Goal: Communication & Community: Answer question/provide support

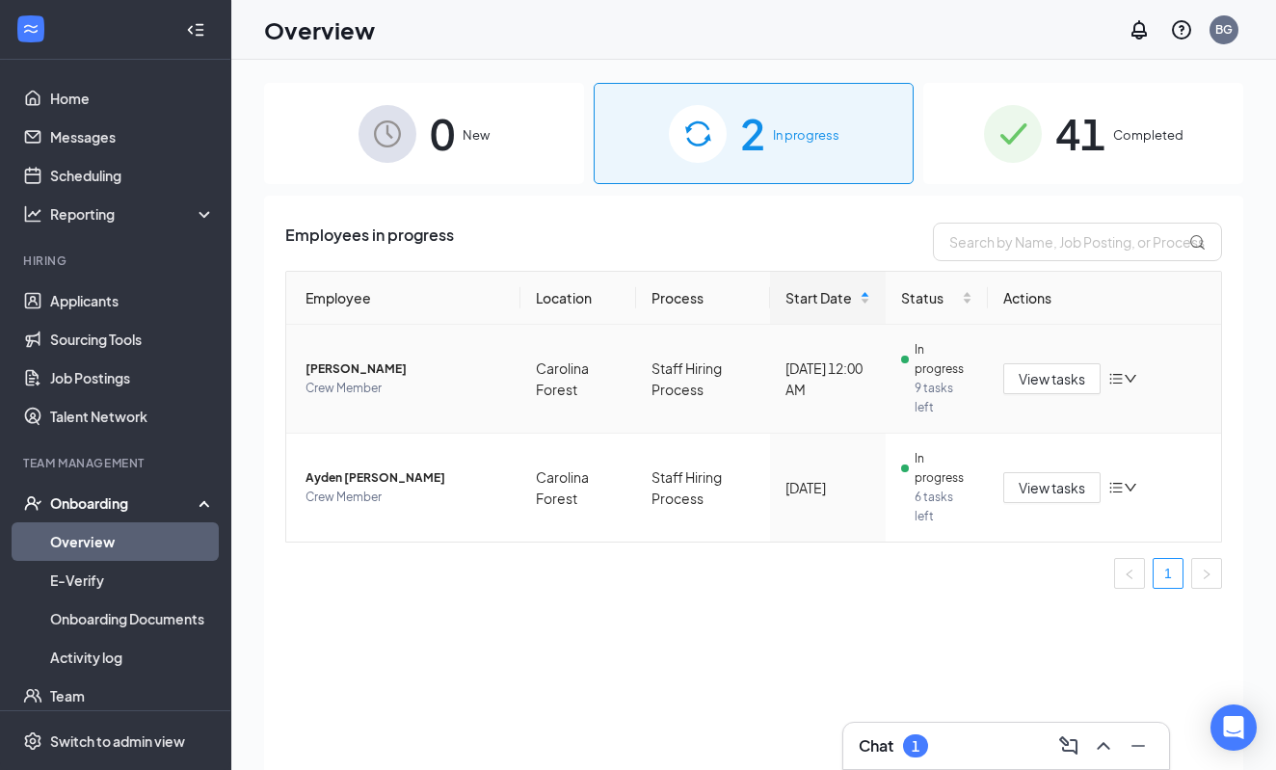
click at [362, 365] on span "[PERSON_NAME]" at bounding box center [404, 368] width 199 height 19
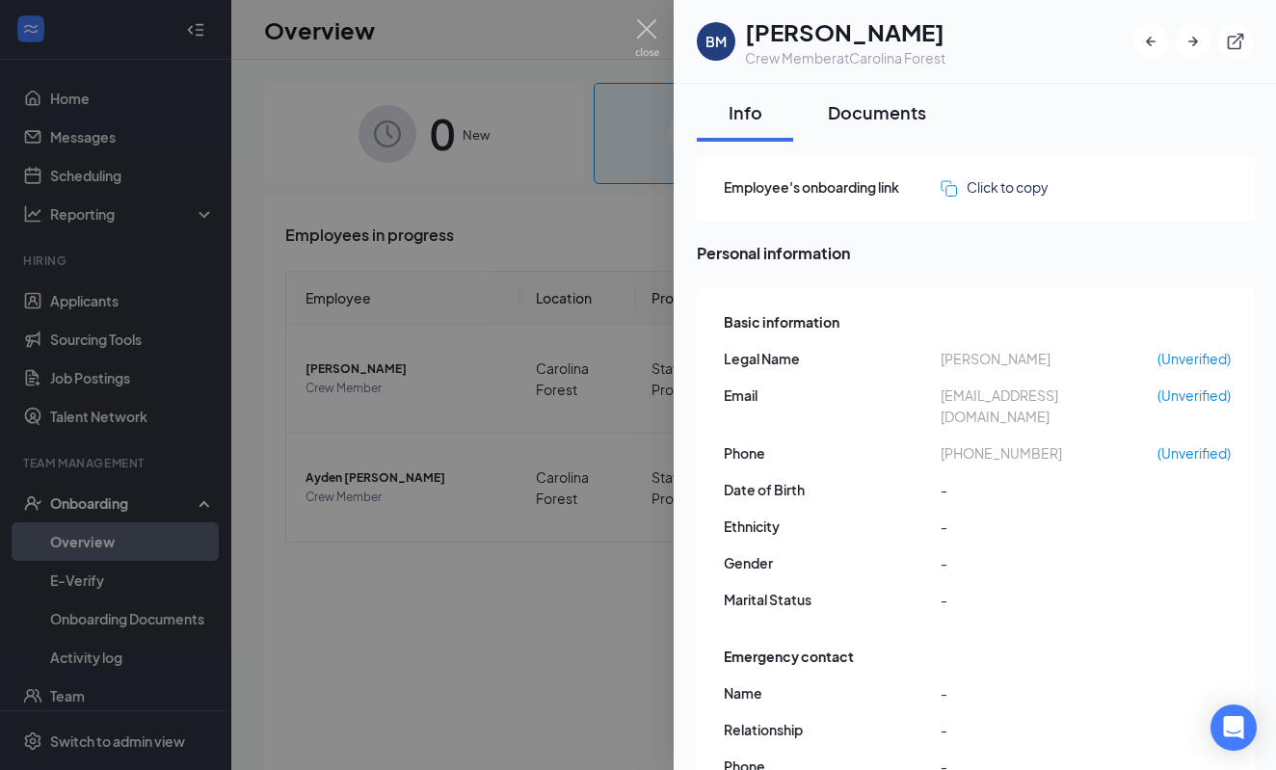
click at [846, 99] on button "Documents" at bounding box center [877, 113] width 137 height 58
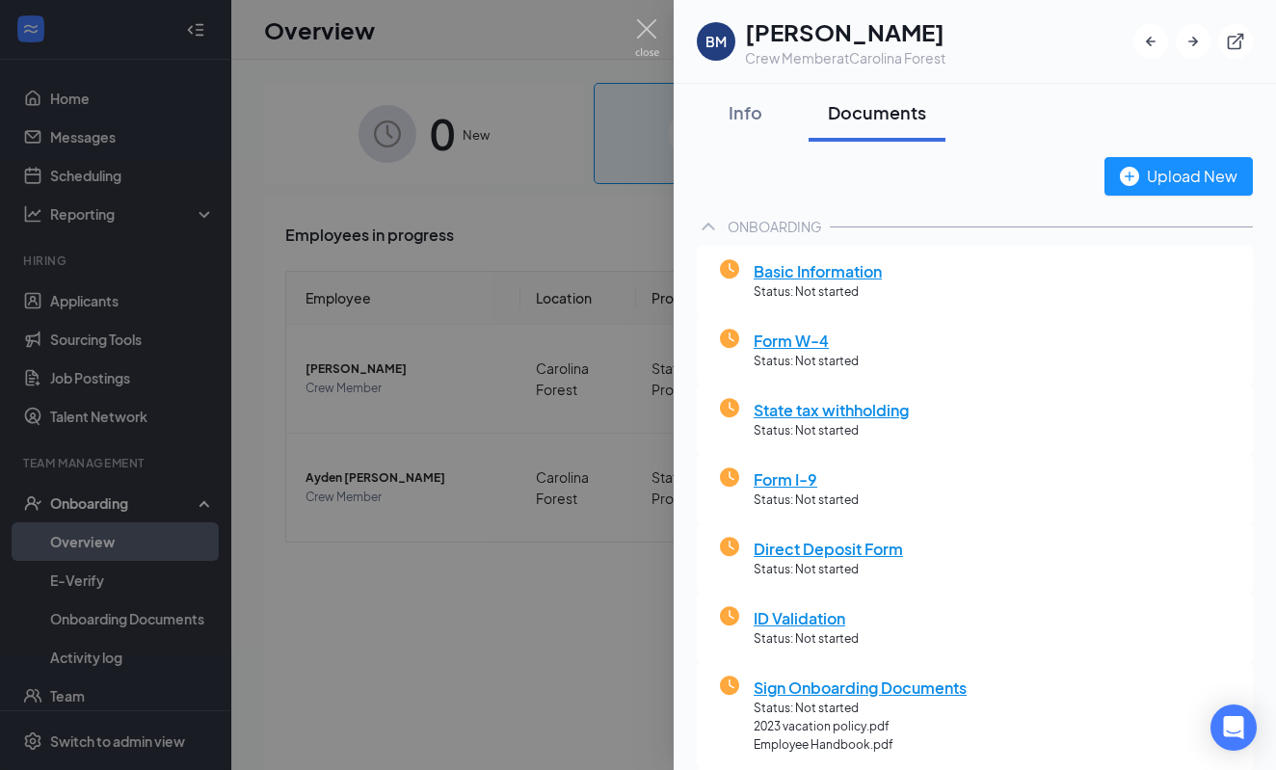
click at [488, 643] on div at bounding box center [638, 385] width 1276 height 770
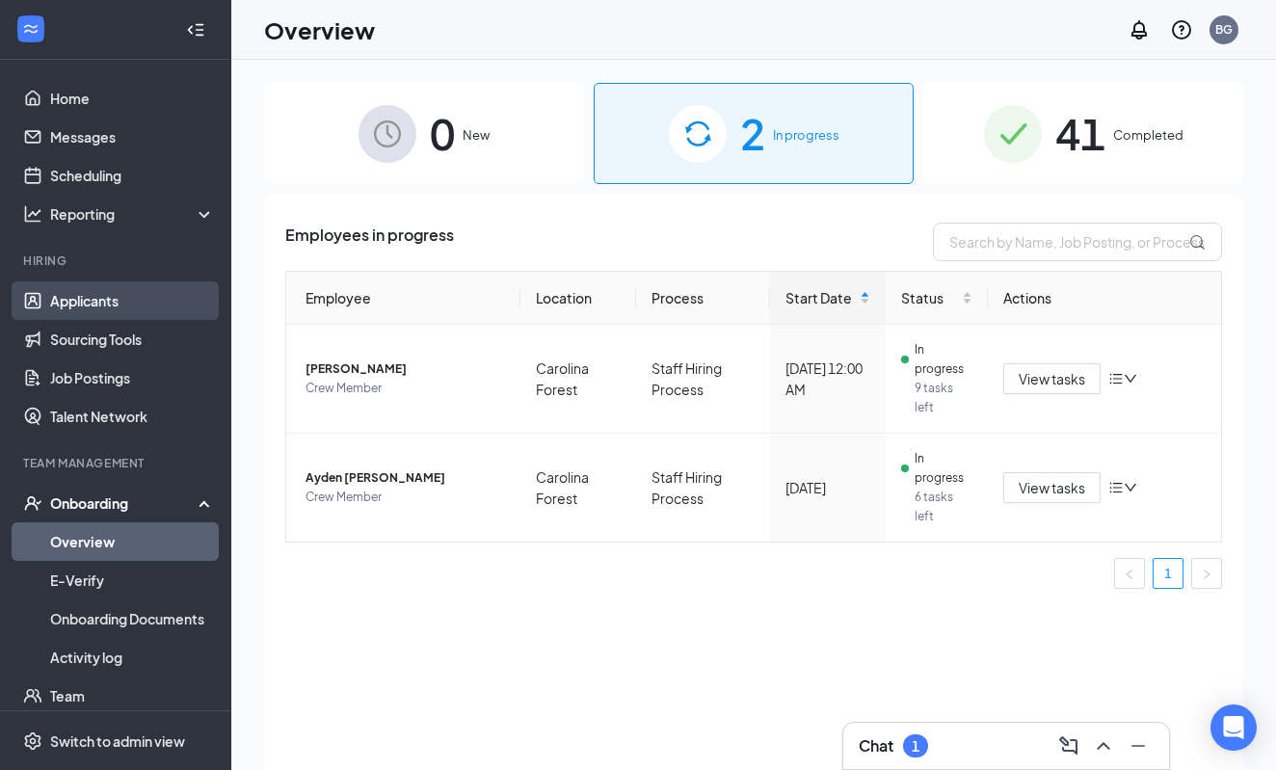
click at [68, 310] on link "Applicants" at bounding box center [132, 300] width 165 height 39
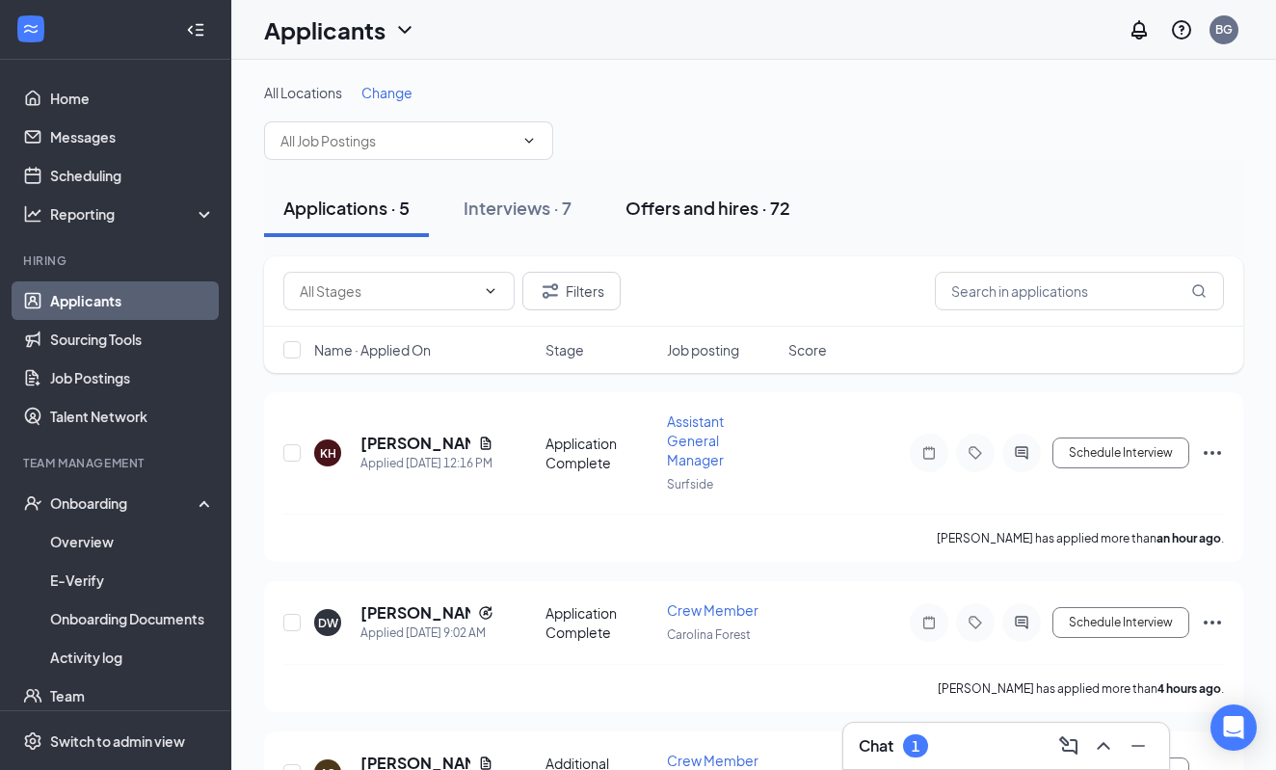
click at [699, 213] on div "Offers and hires · 72" at bounding box center [707, 208] width 165 height 24
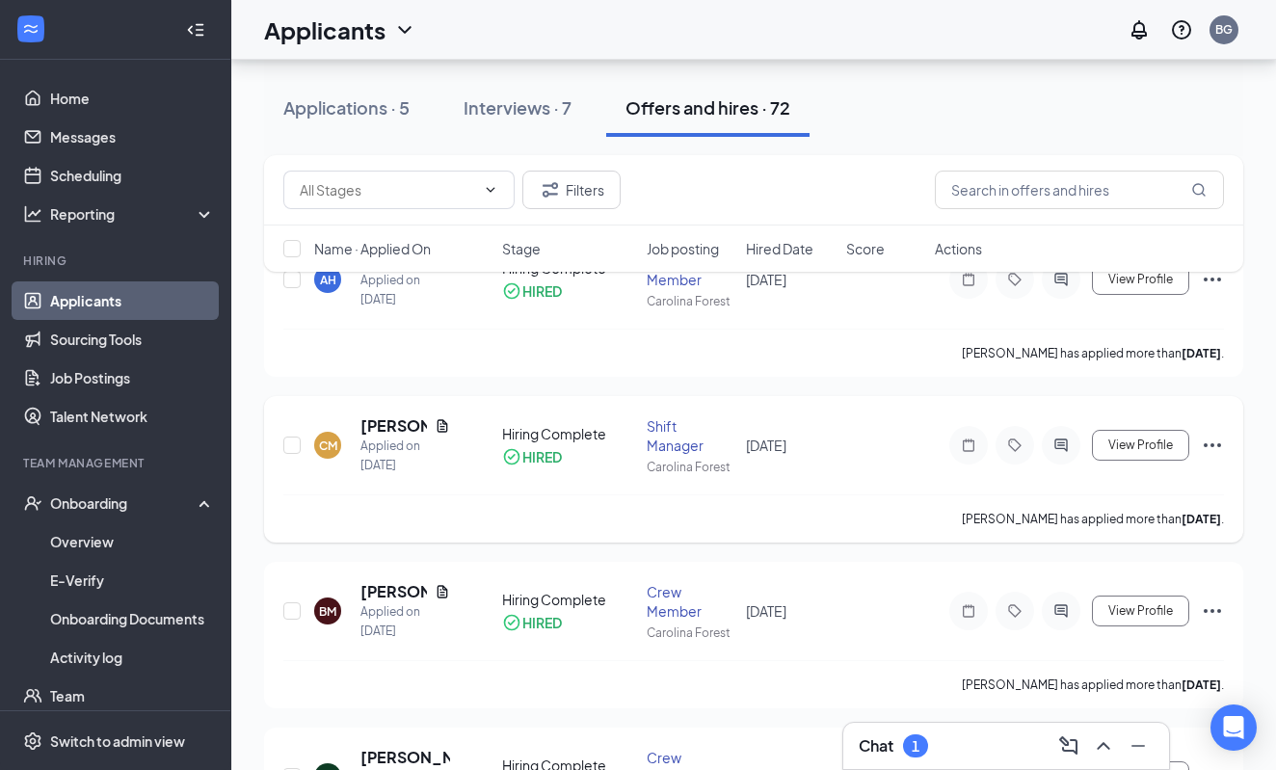
scroll to position [163, 0]
click at [387, 591] on h5 "[PERSON_NAME]" at bounding box center [393, 590] width 66 height 21
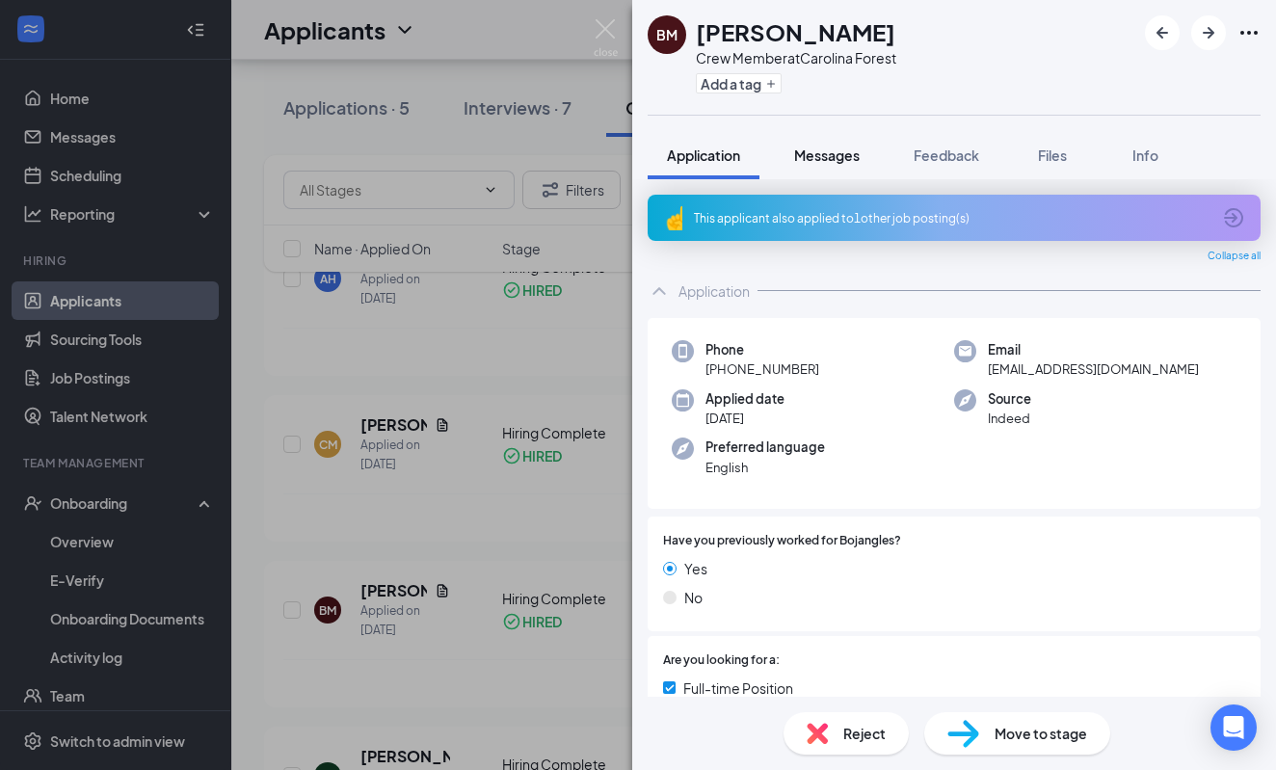
click at [846, 153] on span "Messages" at bounding box center [827, 154] width 66 height 17
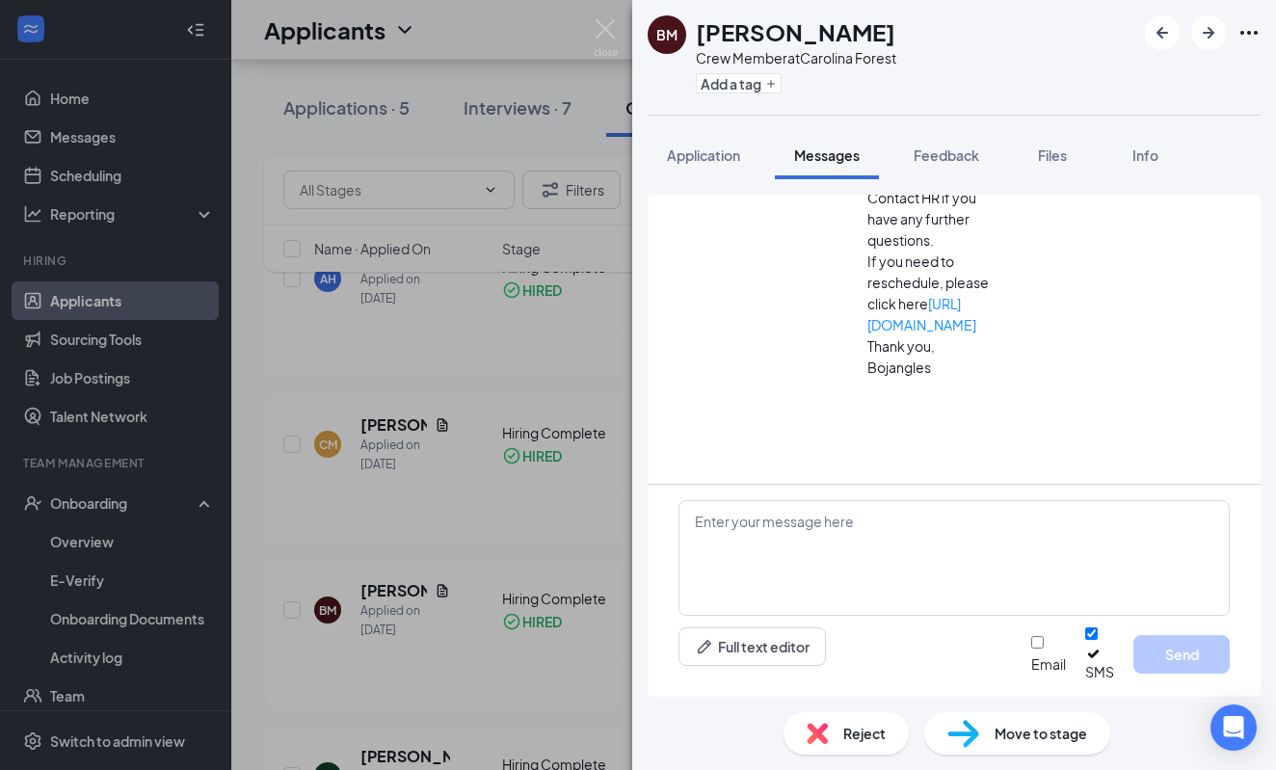
scroll to position [852, 0]
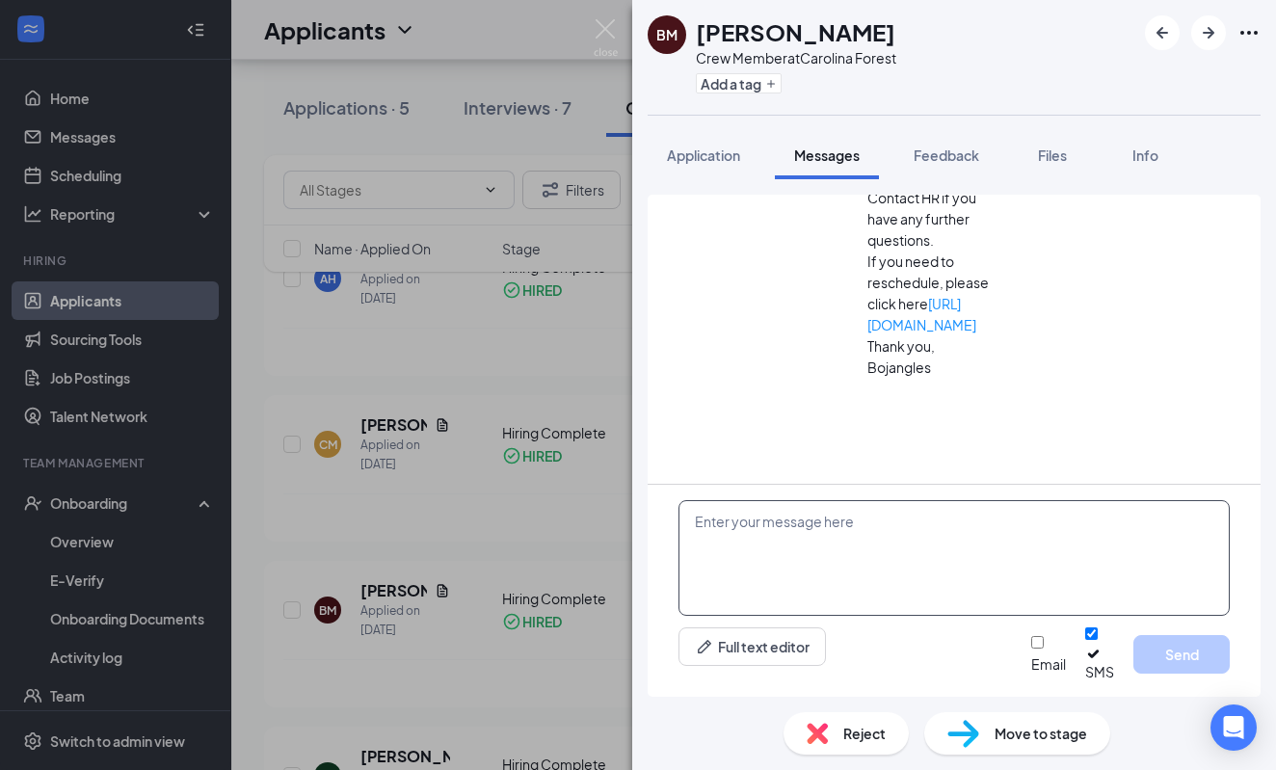
click at [1025, 518] on textarea at bounding box center [953, 558] width 551 height 116
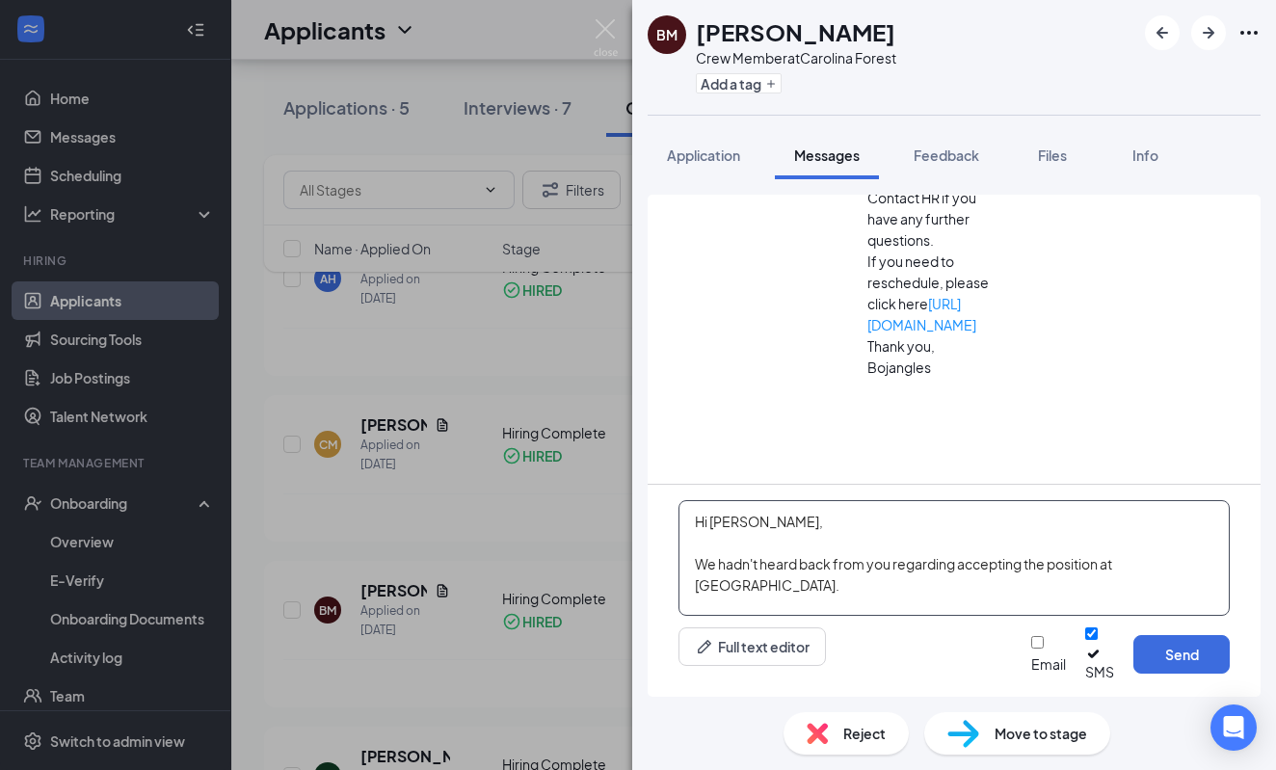
click at [695, 582] on textarea "Hi [PERSON_NAME], We hadn't heard back from you regarding accepting the positio…" at bounding box center [953, 558] width 551 height 116
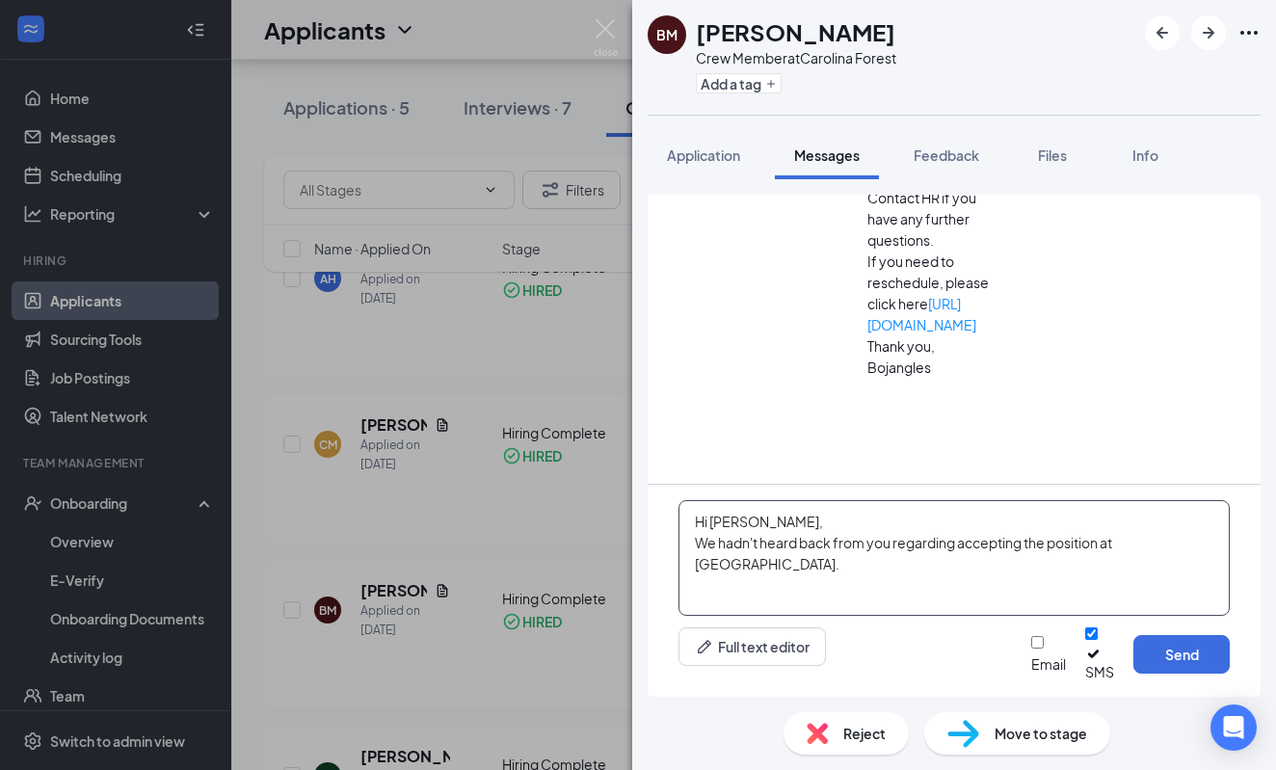
click at [811, 584] on textarea "Hi [PERSON_NAME], We hadn't heard back from you regarding accepting the positio…" at bounding box center [953, 558] width 551 height 116
type textarea "Hi [PERSON_NAME], We hadn't heard back from you regarding accepting the positio…"
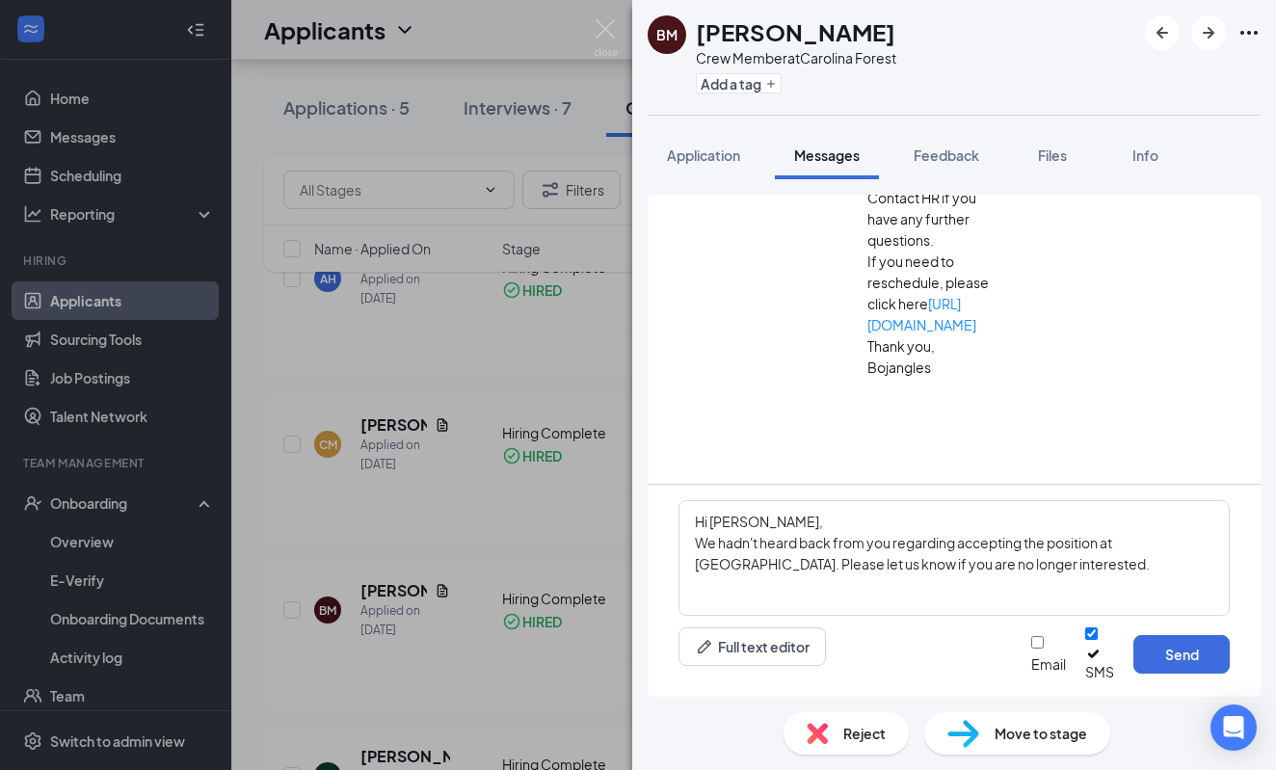
click at [1031, 649] on input "Email" at bounding box center [1037, 642] width 13 height 13
checkbox input "true"
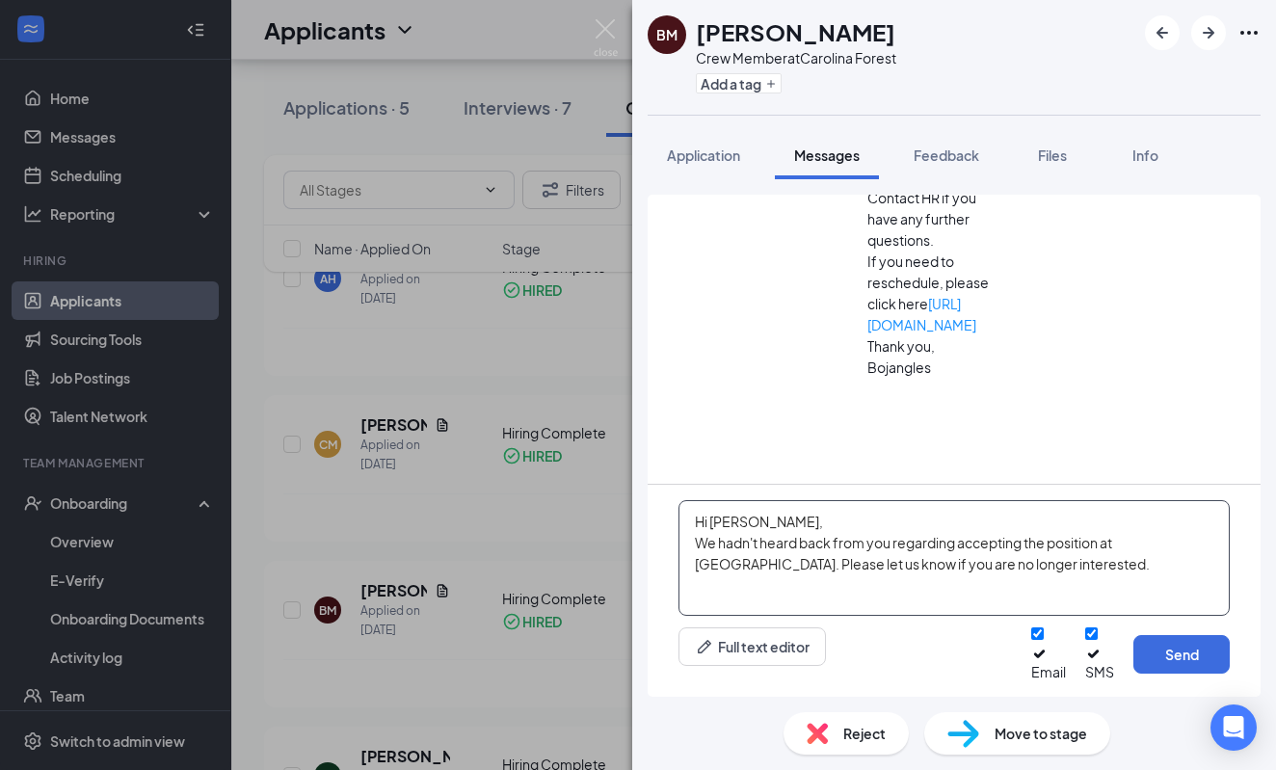
click at [1141, 585] on textarea "Hi [PERSON_NAME], We hadn't heard back from you regarding accepting the positio…" at bounding box center [953, 558] width 551 height 116
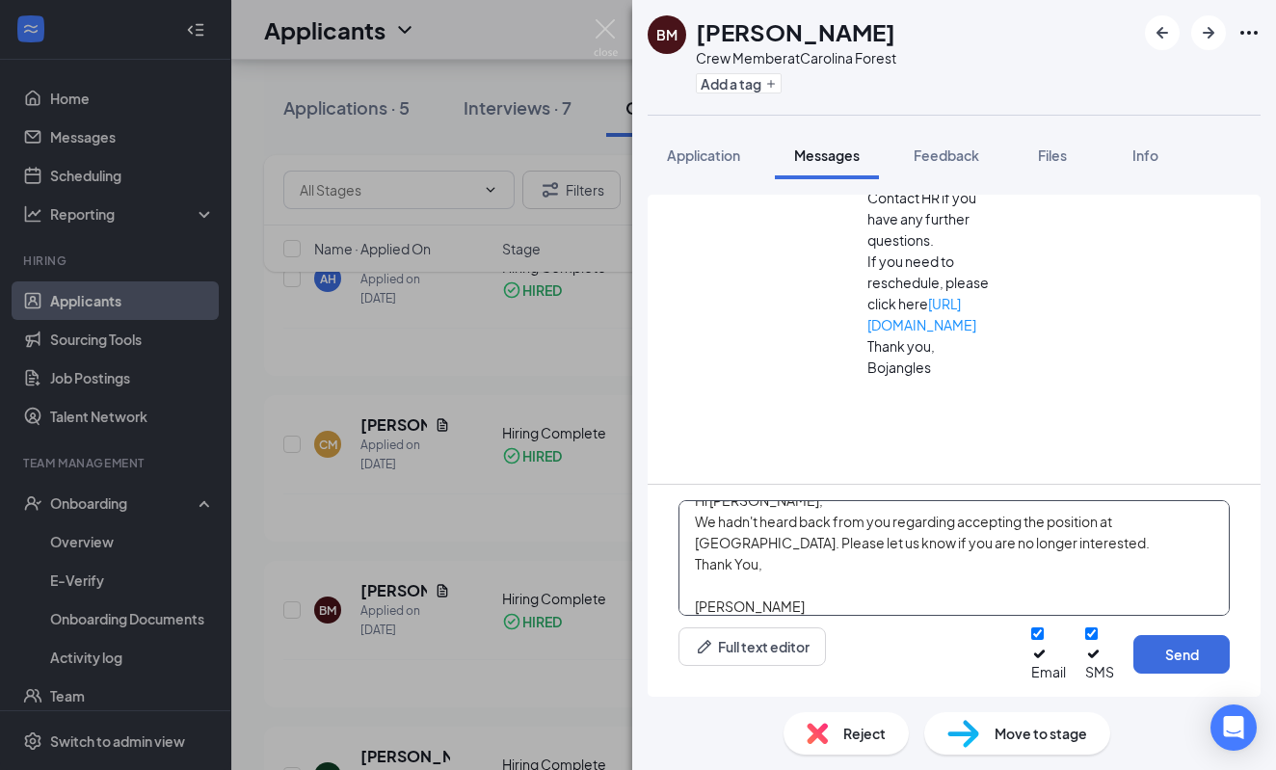
drag, startPoint x: 816, startPoint y: 623, endPoint x: 650, endPoint y: 600, distance: 168.2
click at [650, 600] on div "Hi [PERSON_NAME], We hadn't heard back from you regarding accepting the positio…" at bounding box center [954, 591] width 613 height 212
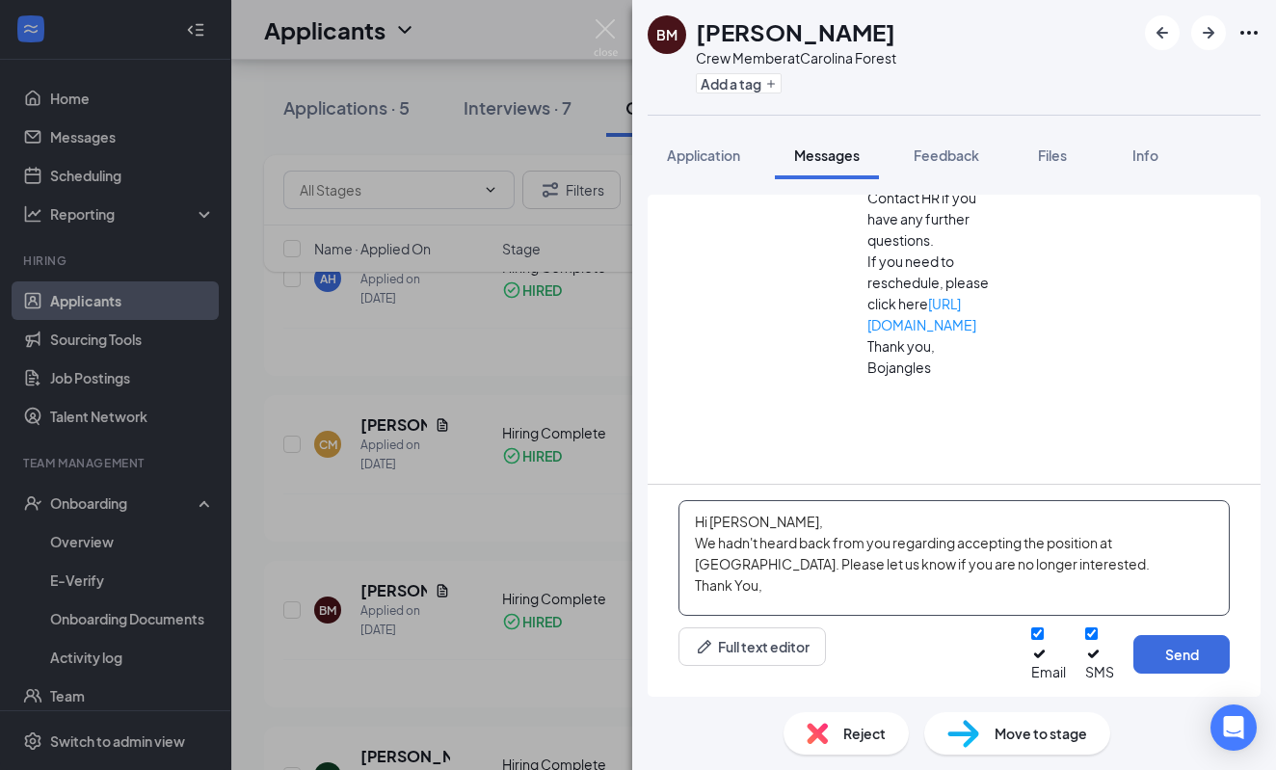
scroll to position [0, 0]
type textarea "Hi [PERSON_NAME], We hadn't heard back from you regarding accepting the positio…"
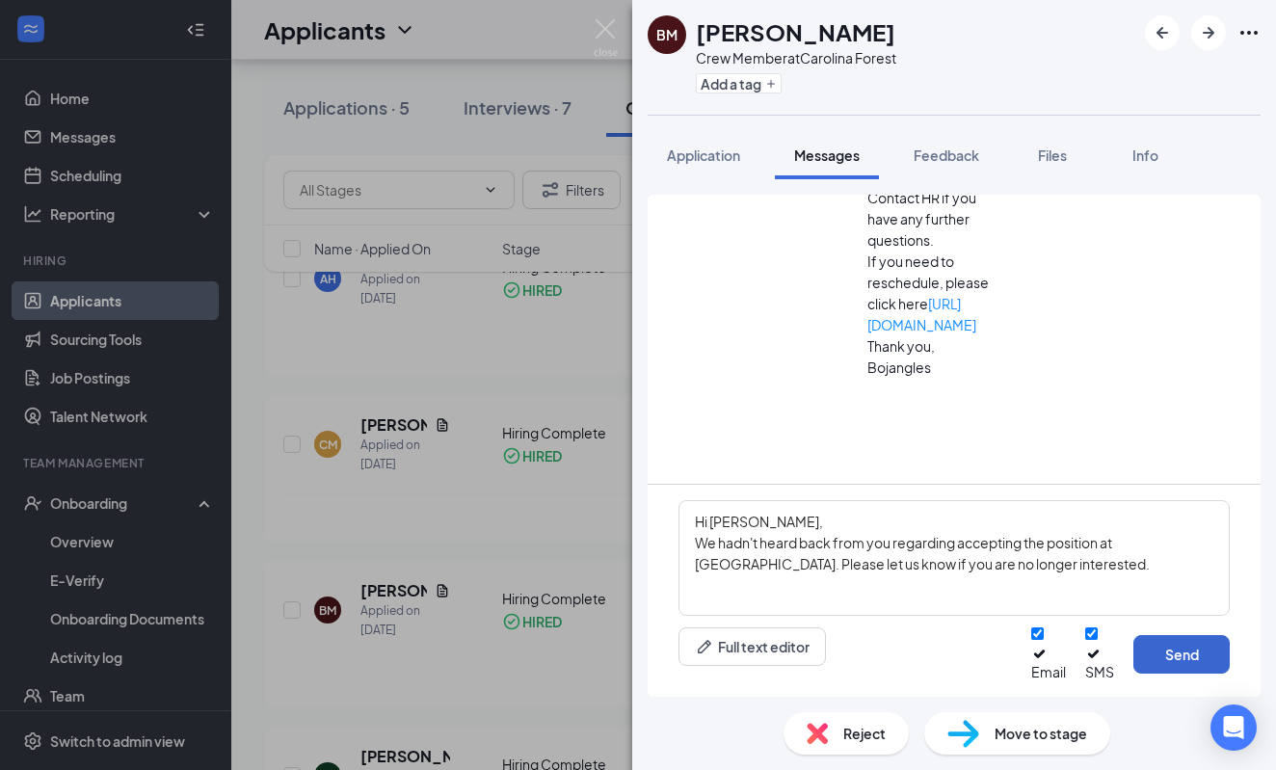
click at [1181, 666] on button "Send" at bounding box center [1181, 654] width 96 height 39
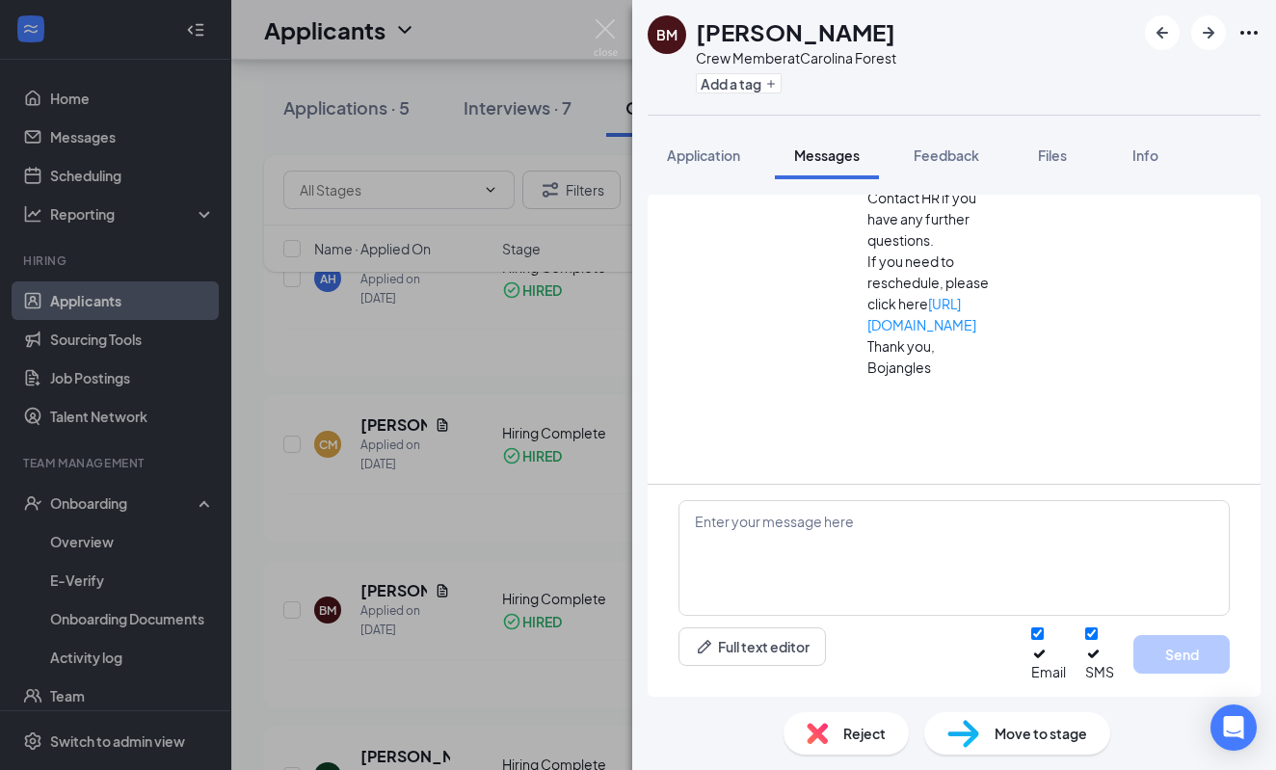
scroll to position [1226, 0]
click at [703, 155] on span "Application" at bounding box center [703, 154] width 73 height 17
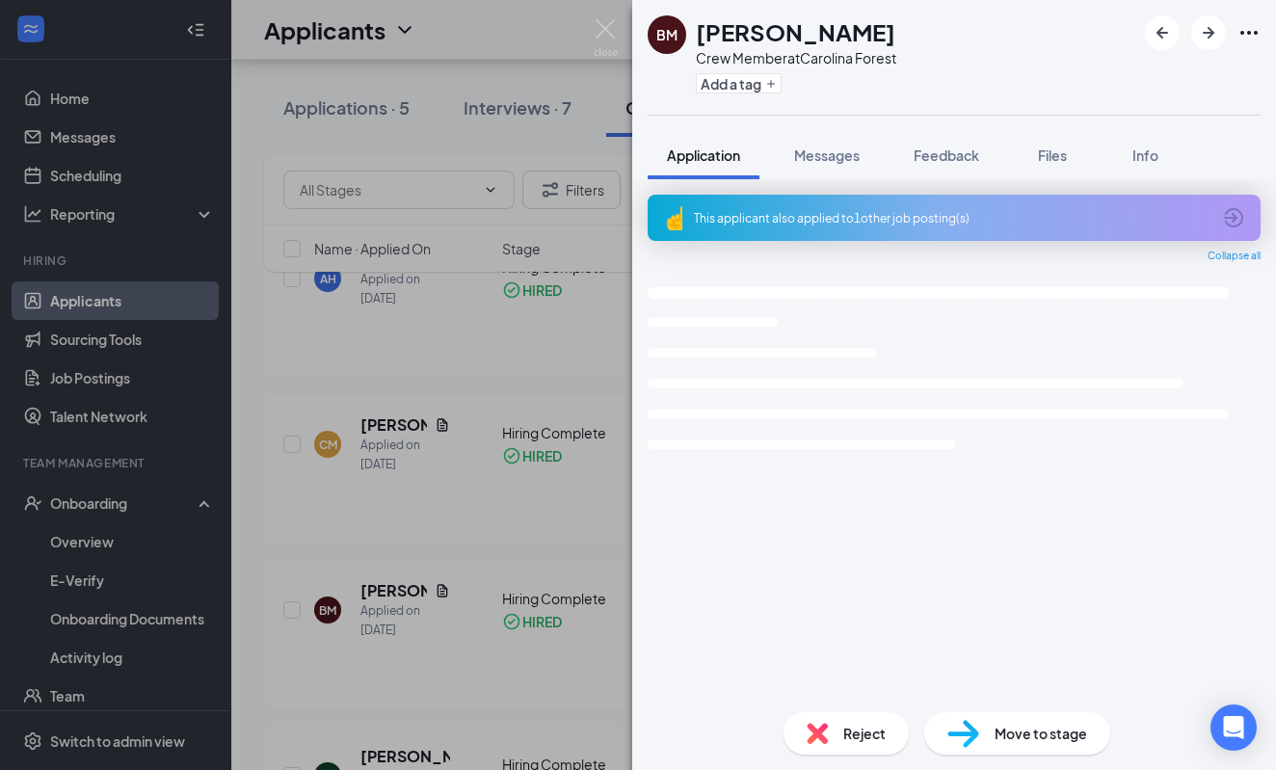
click at [748, 223] on div "This applicant also applied to 1 other job posting(s)" at bounding box center [952, 218] width 517 height 16
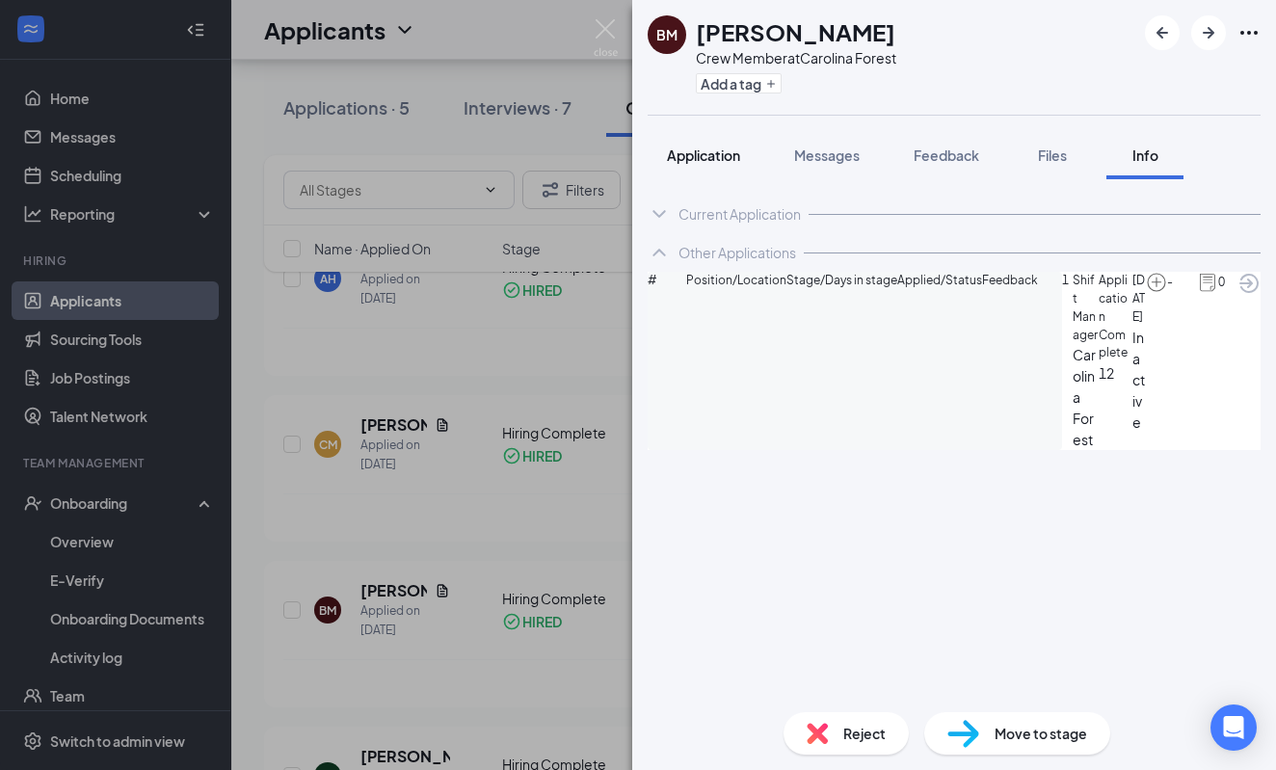
click at [702, 155] on span "Application" at bounding box center [703, 154] width 73 height 17
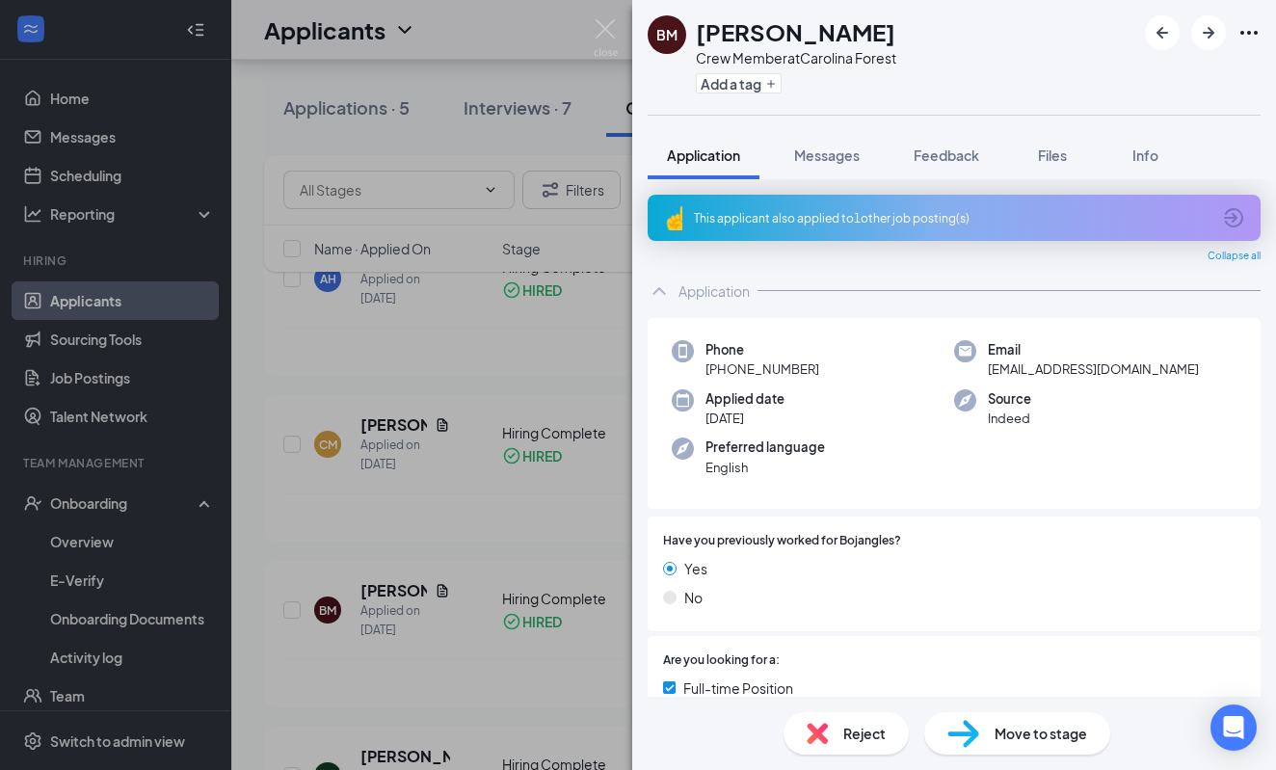
click at [541, 558] on div "BM [PERSON_NAME] Crew Member at [GEOGRAPHIC_DATA] Add a tag Application Message…" at bounding box center [638, 385] width 1276 height 770
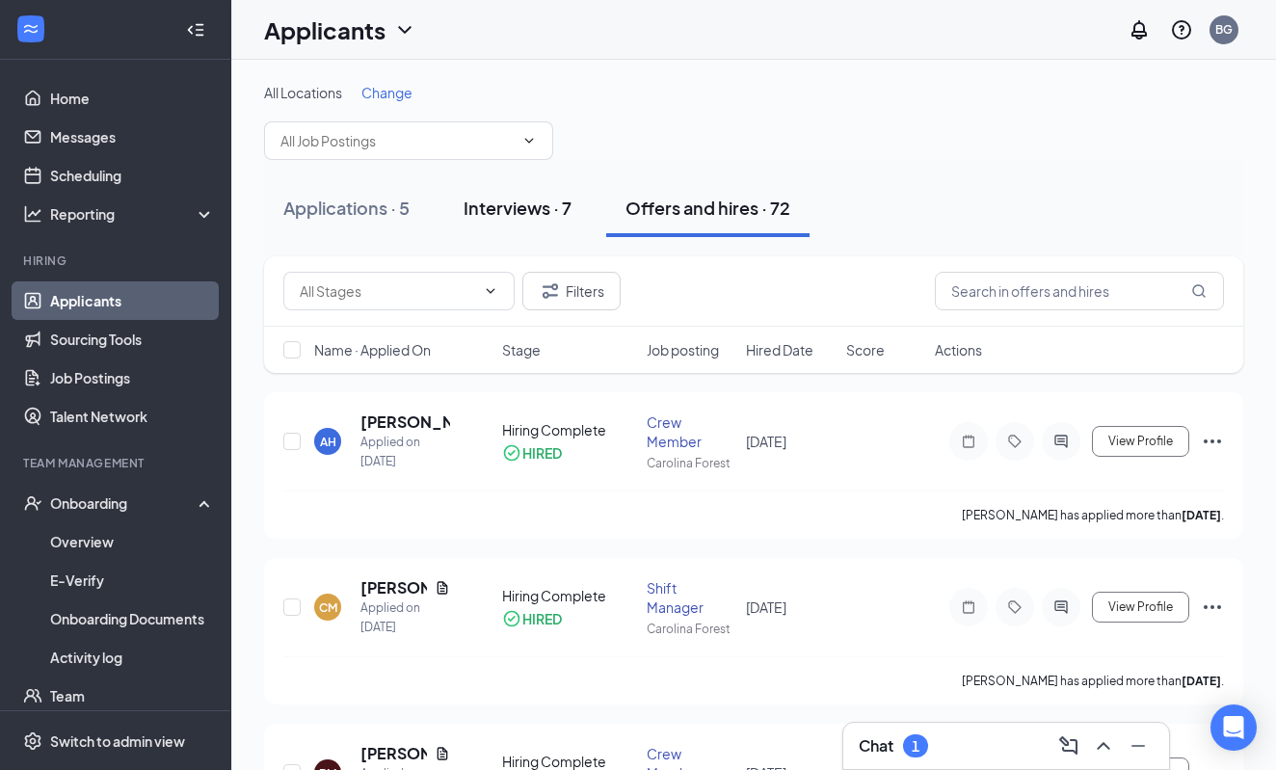
click at [547, 207] on div "Interviews · 7" at bounding box center [518, 208] width 108 height 24
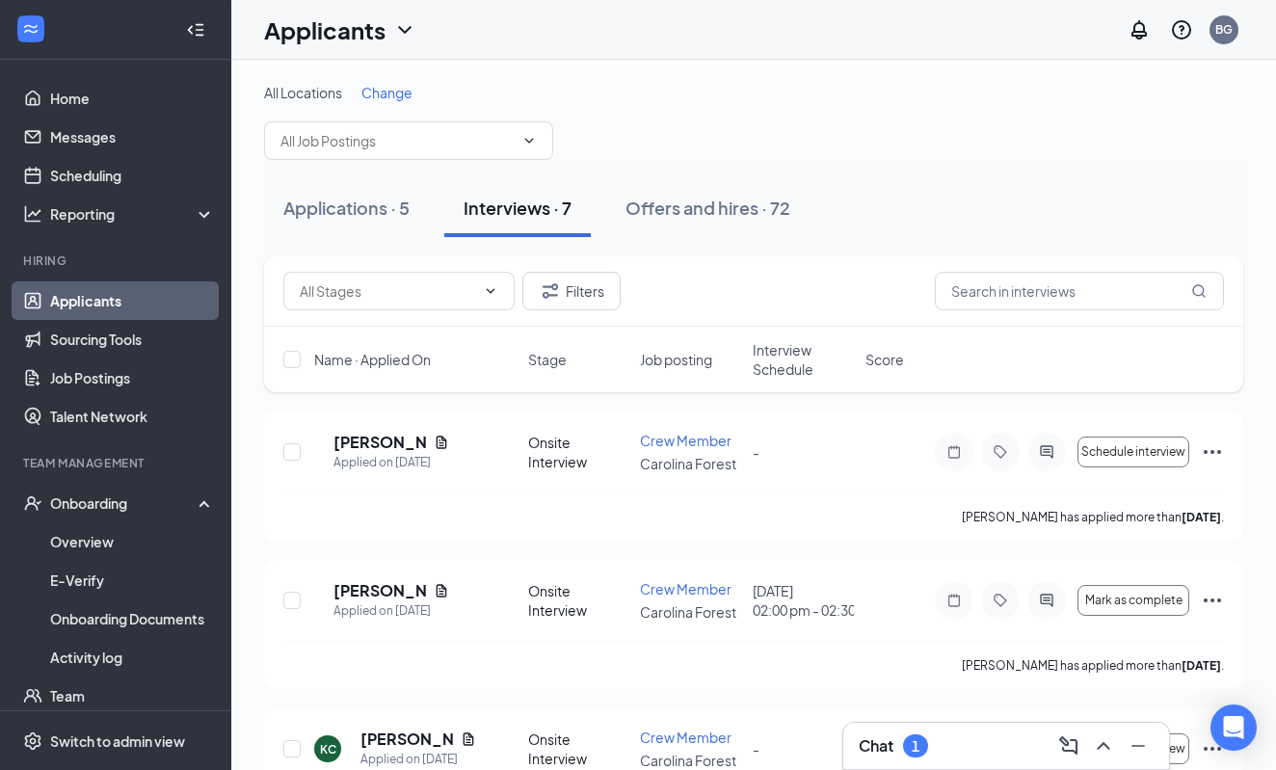
click at [780, 353] on span "Interview Schedule" at bounding box center [803, 359] width 101 height 39
click at [780, 353] on span "Interview Schedule" at bounding box center [792, 359] width 78 height 39
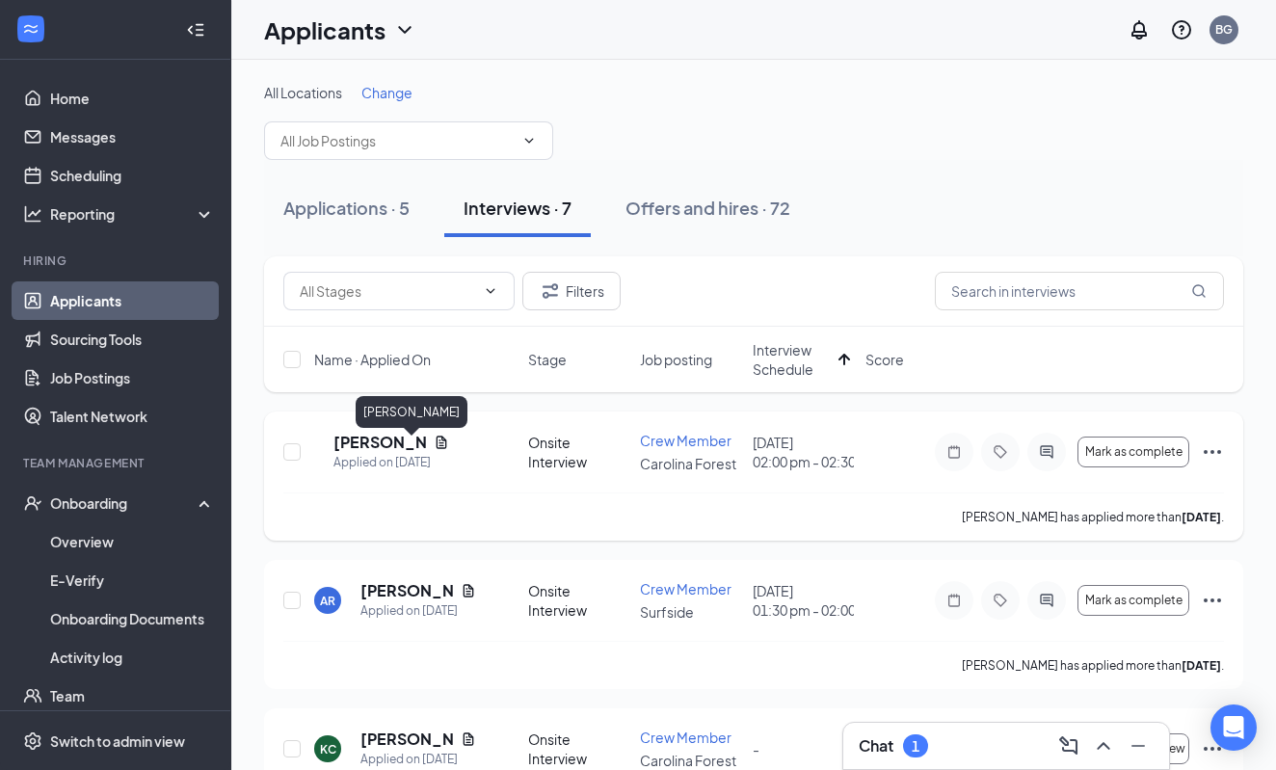
click at [381, 452] on h5 "[PERSON_NAME]" at bounding box center [379, 442] width 93 height 21
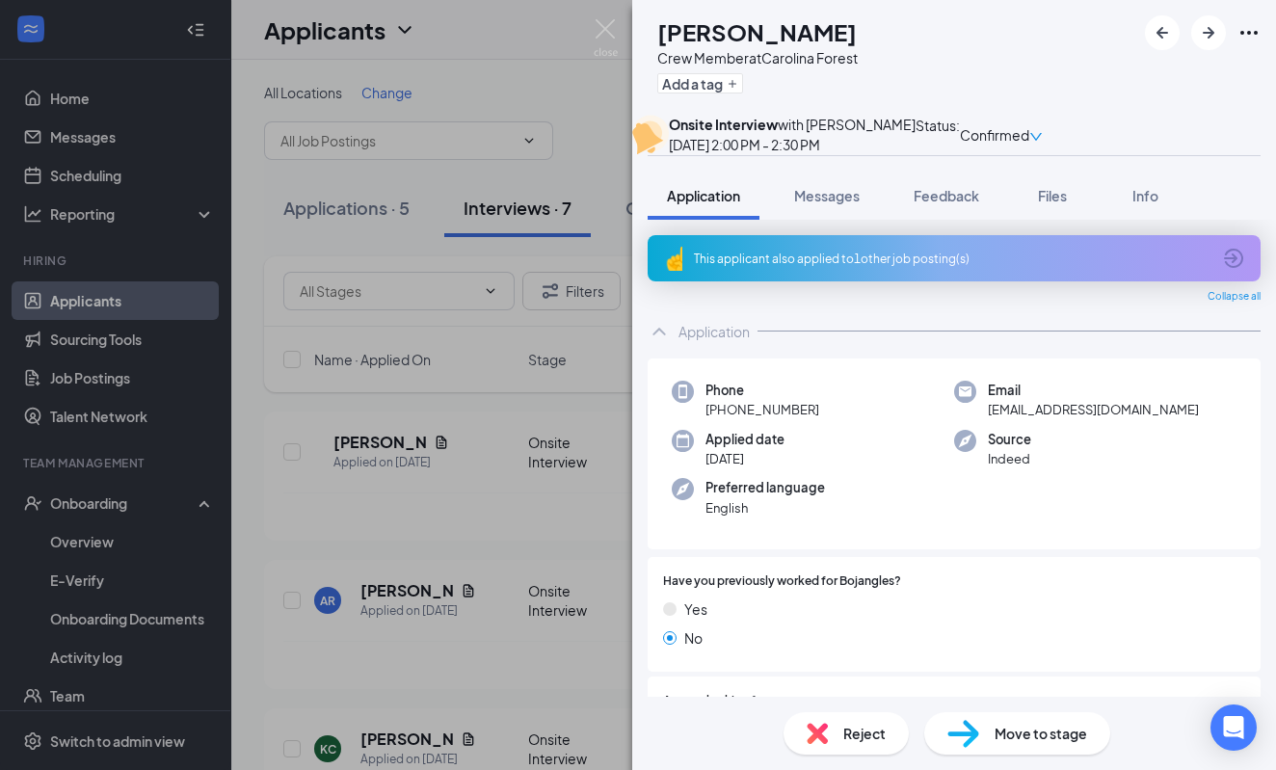
click at [884, 281] on div "This applicant also applied to 1 other job posting(s)" at bounding box center [954, 258] width 613 height 46
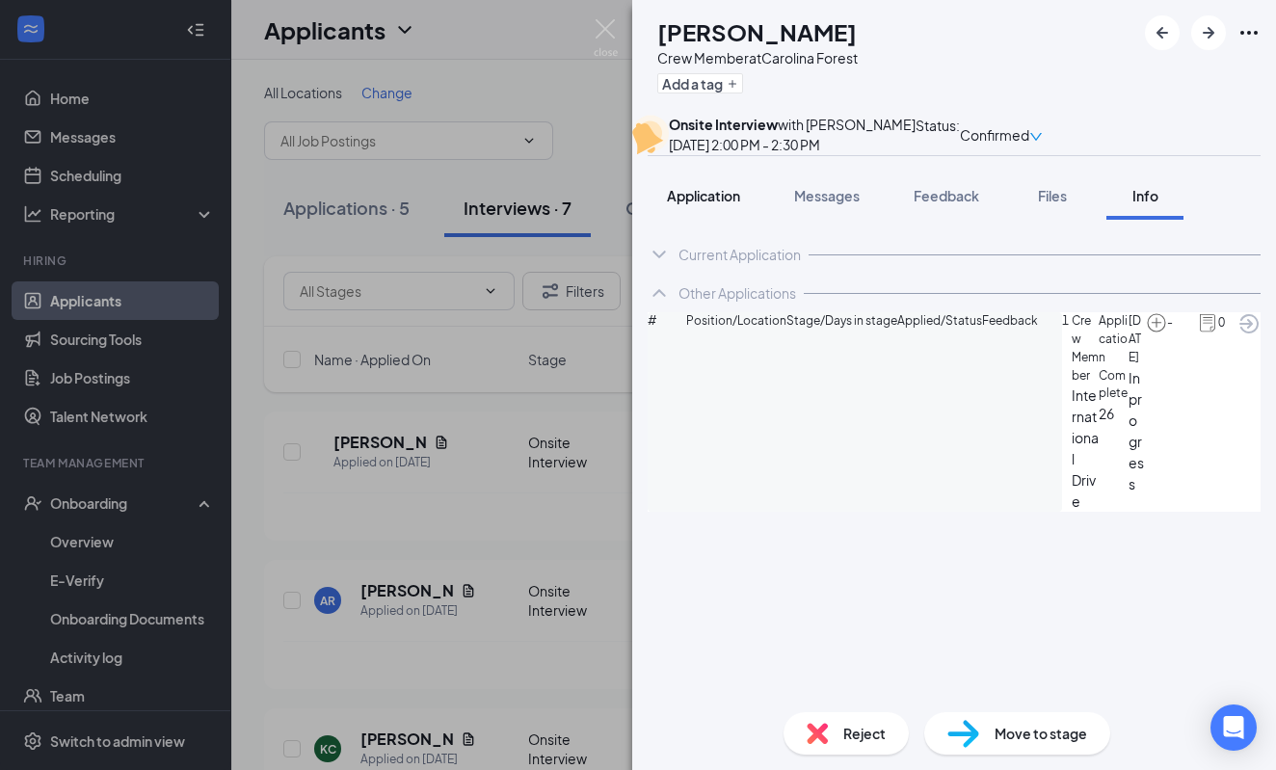
click at [730, 204] on span "Application" at bounding box center [703, 195] width 73 height 17
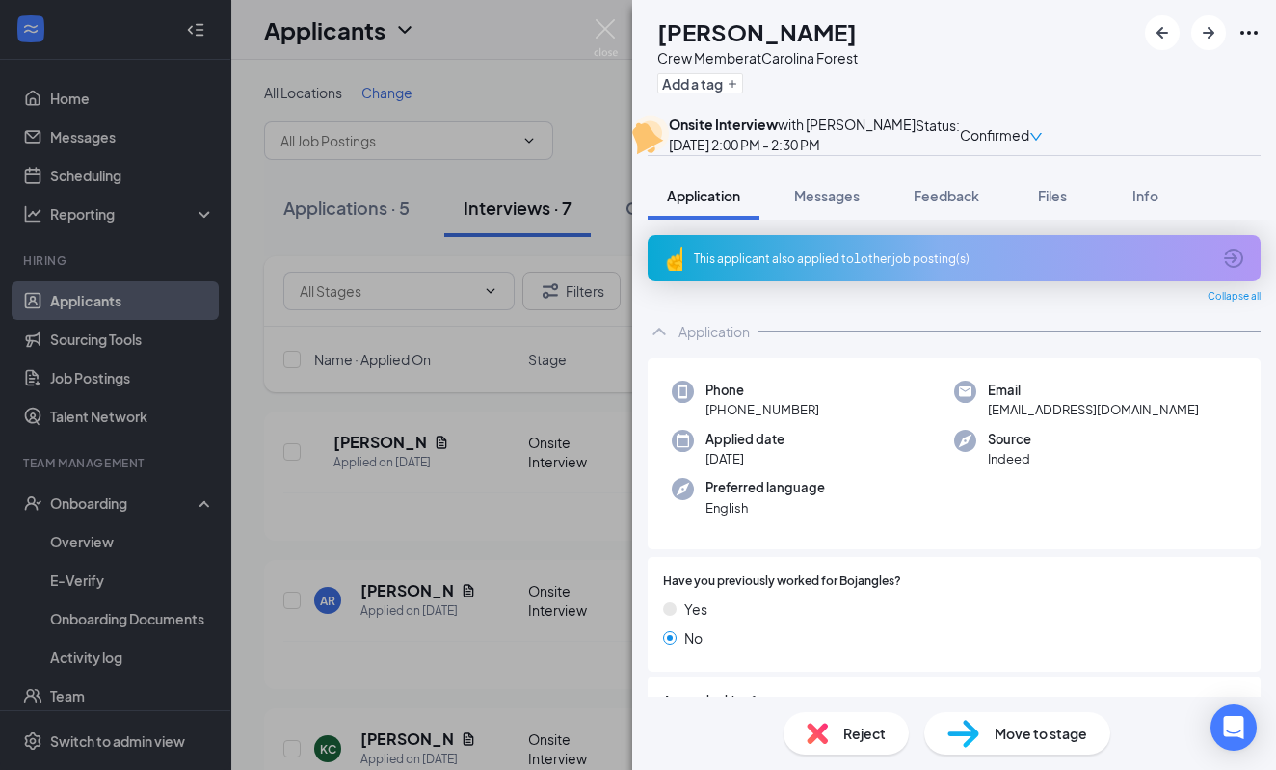
click at [461, 544] on div "MV [PERSON_NAME] Crew Member at [GEOGRAPHIC_DATA] Add a tag Onsite Interview wi…" at bounding box center [638, 385] width 1276 height 770
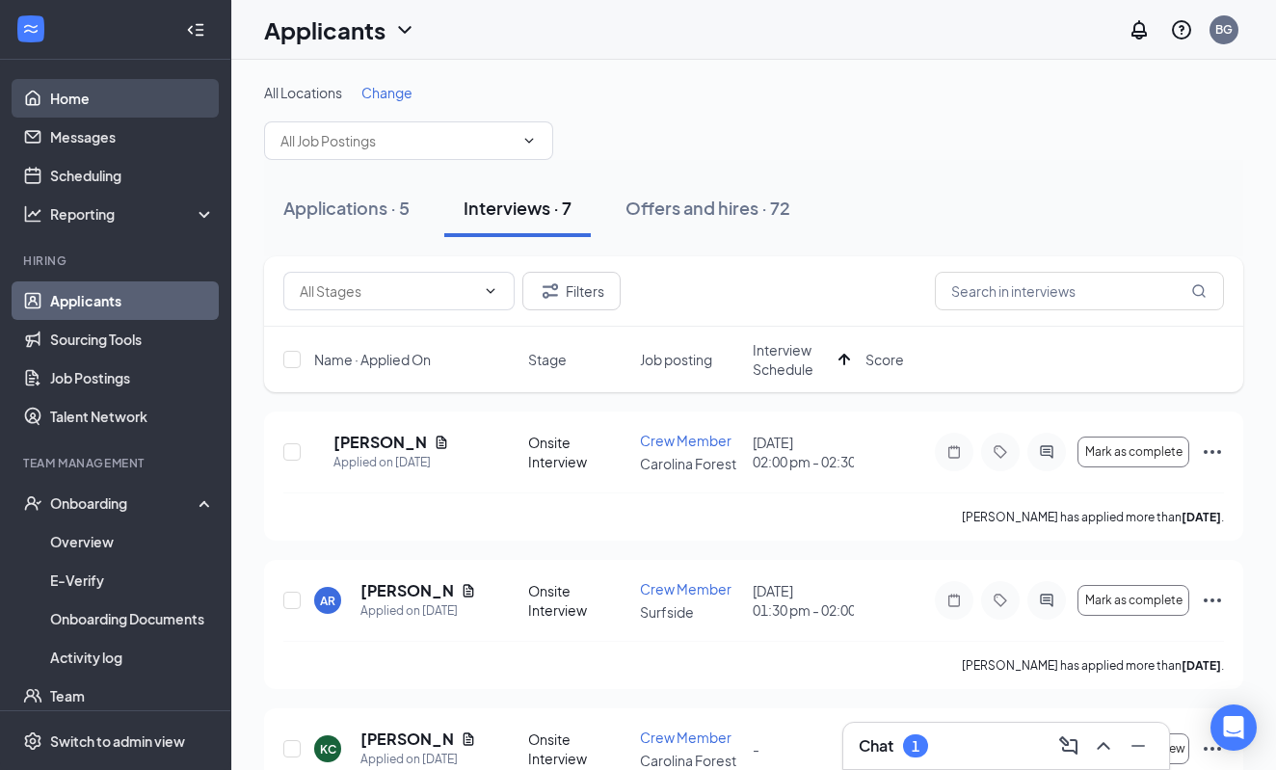
click at [93, 104] on link "Home" at bounding box center [132, 98] width 165 height 39
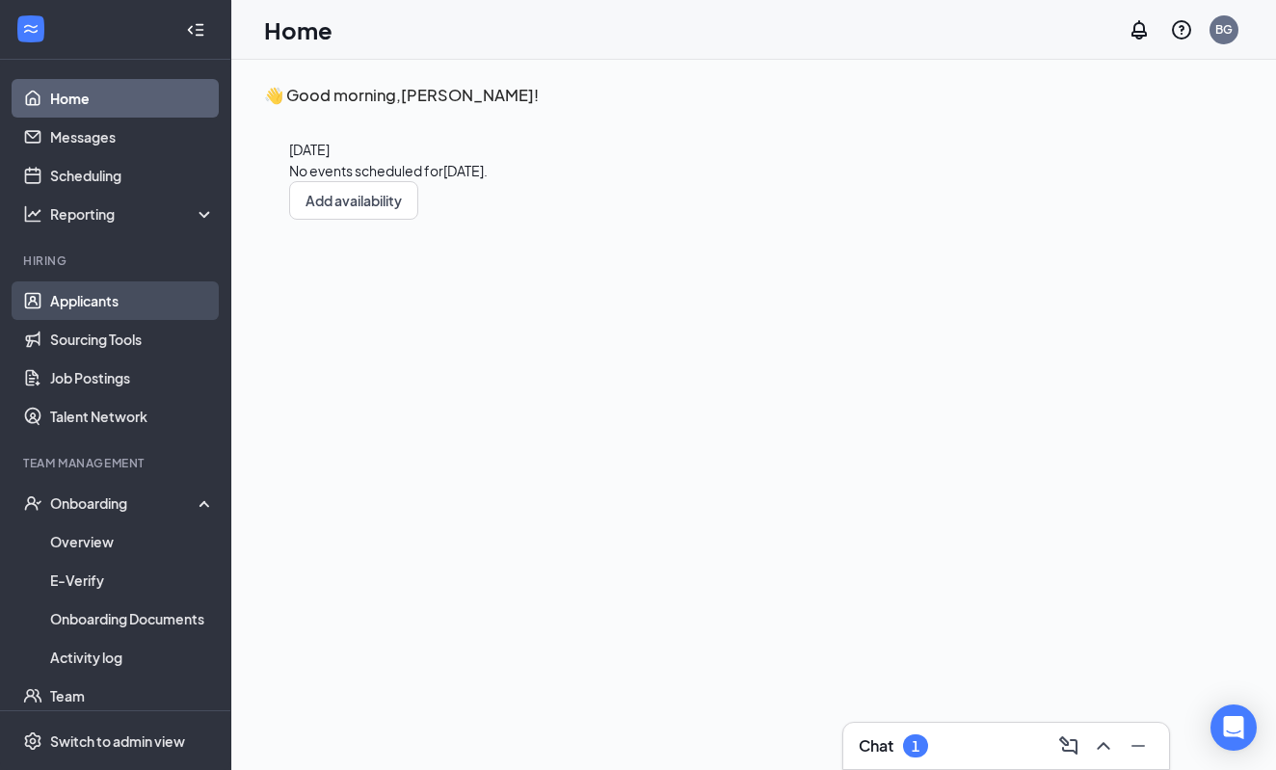
click at [76, 305] on link "Applicants" at bounding box center [132, 300] width 165 height 39
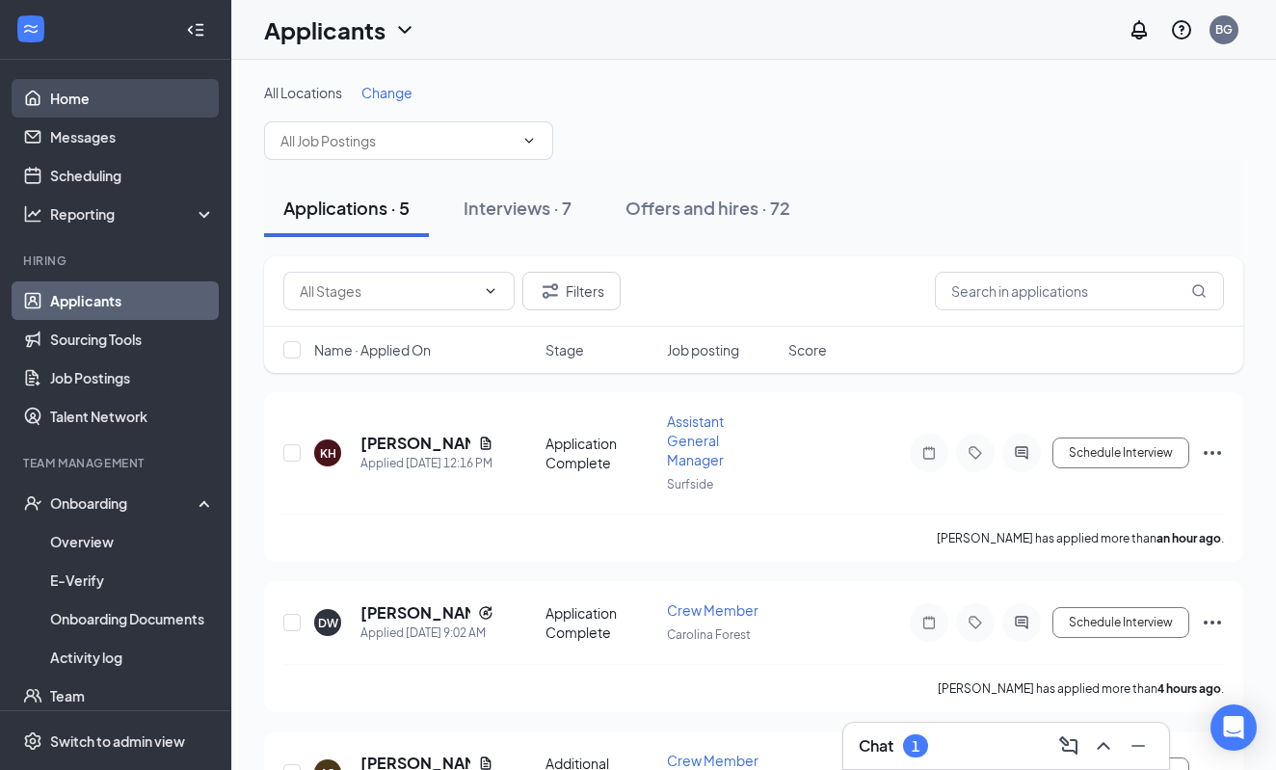
click at [87, 99] on link "Home" at bounding box center [132, 98] width 165 height 39
